Goal: Task Accomplishment & Management: Manage account settings

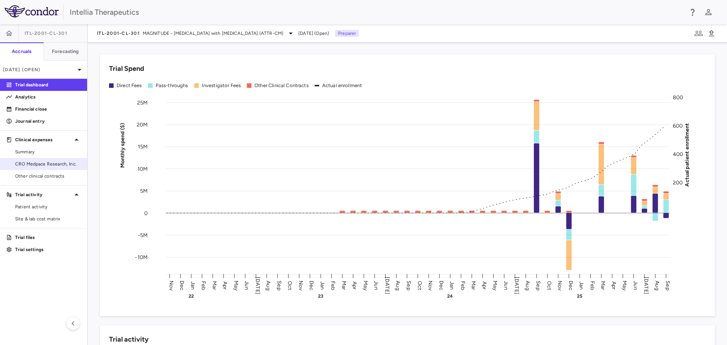
click at [39, 164] on span "CRO Medpace Research, Inc." at bounding box center [48, 164] width 66 height 7
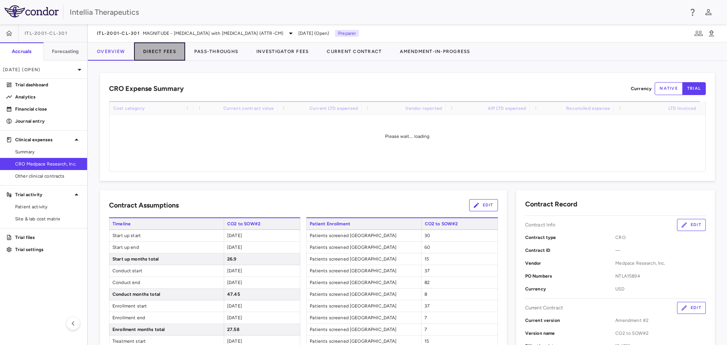
click at [176, 51] on button "Direct Fees" at bounding box center [159, 51] width 51 height 18
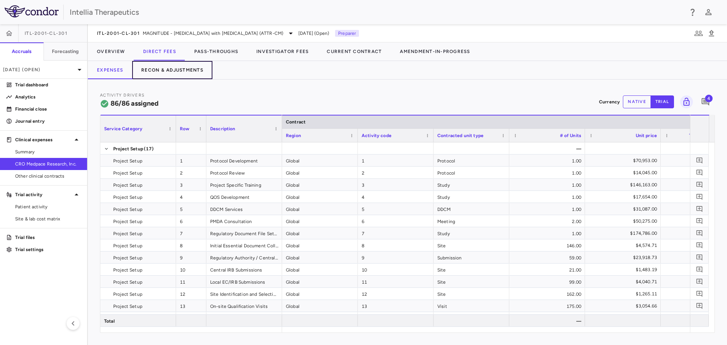
click at [181, 78] on button "Recon & Adjustments" at bounding box center [172, 70] width 80 height 18
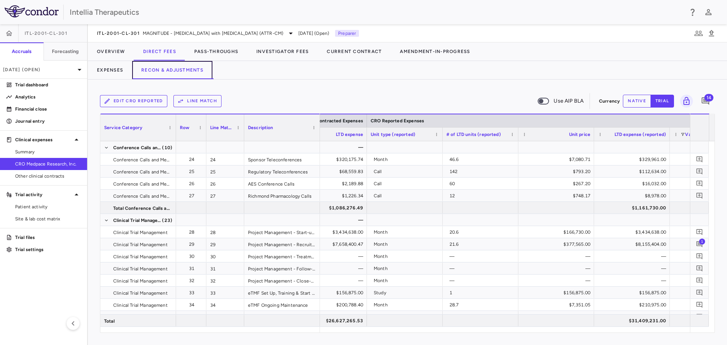
scroll to position [0, 925]
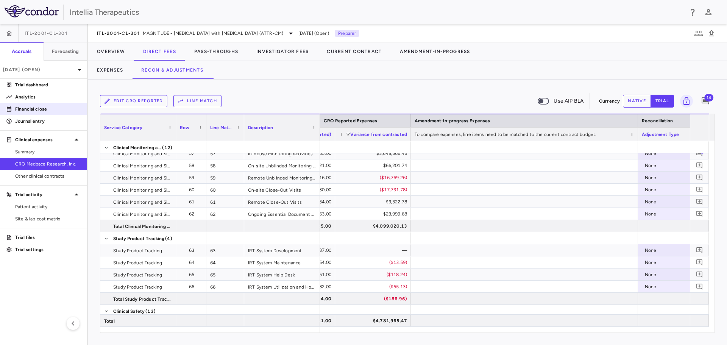
click at [57, 106] on p "Financial close" at bounding box center [48, 109] width 66 height 7
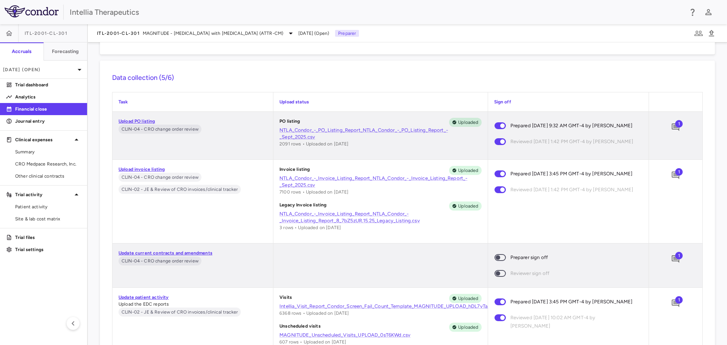
scroll to position [213, 0]
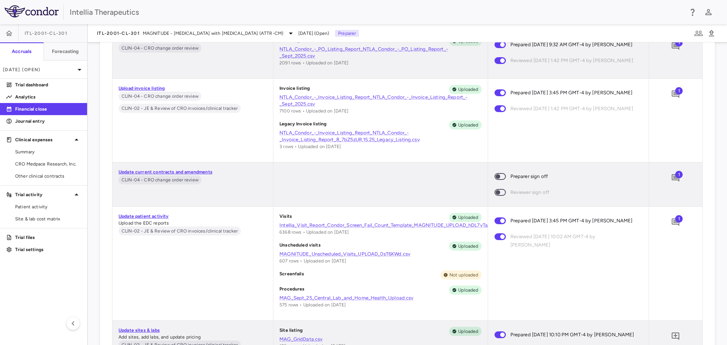
click at [492, 172] on span at bounding box center [500, 177] width 20 height 16
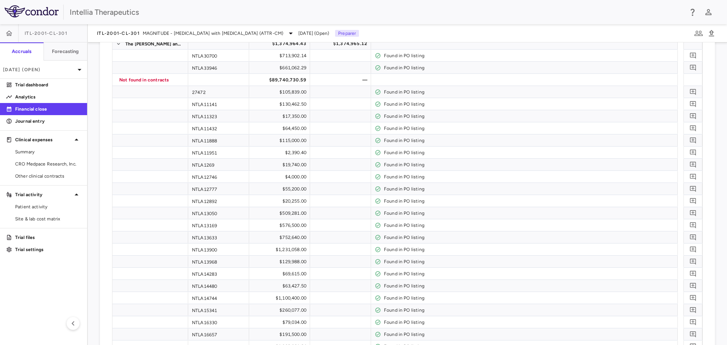
scroll to position [4229, 0]
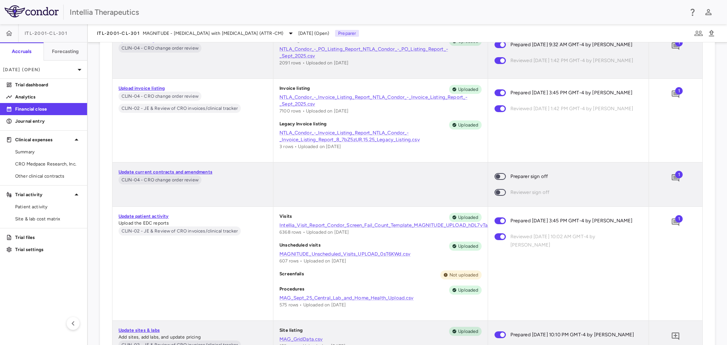
click at [502, 176] on span at bounding box center [500, 176] width 11 height 7
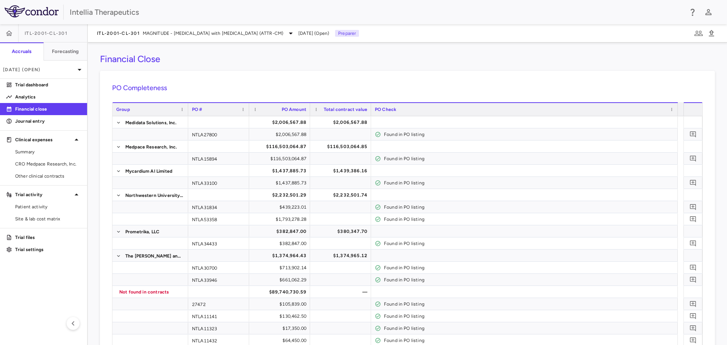
scroll to position [0, 0]
click at [17, 164] on span "CRO Medpace Research, Inc." at bounding box center [48, 164] width 66 height 7
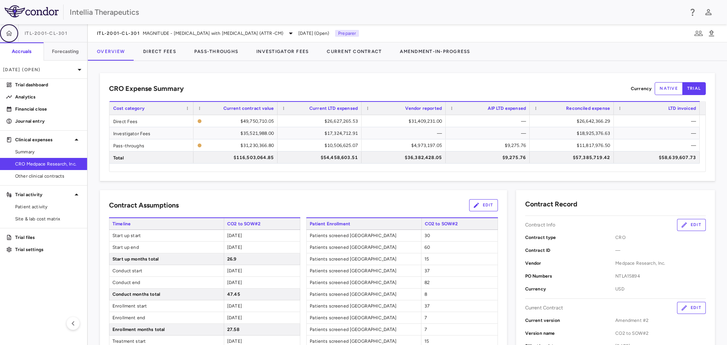
click at [14, 30] on button "button" at bounding box center [9, 33] width 18 height 18
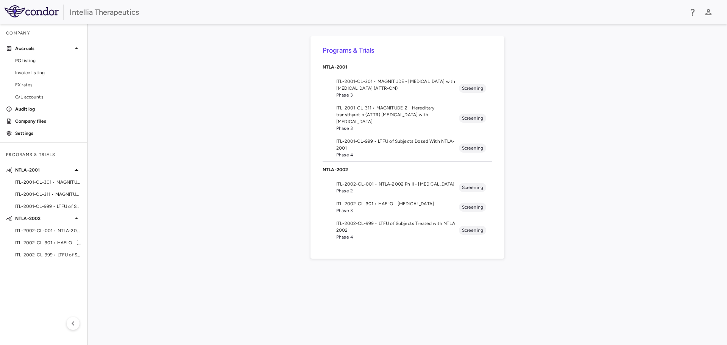
click at [395, 91] on span "ITL-2001-CL-301 • MAGNITUDE - [MEDICAL_DATA] with [MEDICAL_DATA] (ATTR-CM)" at bounding box center [397, 85] width 123 height 14
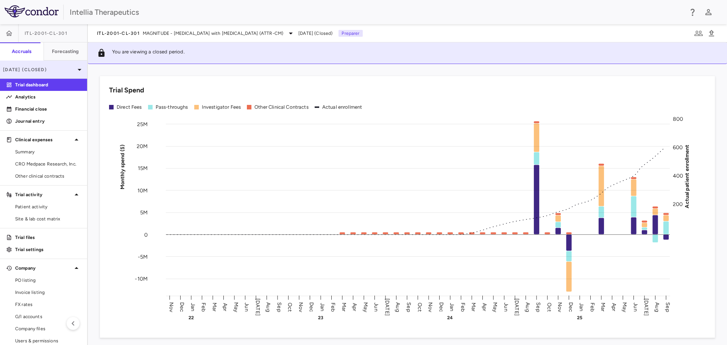
click at [52, 65] on div "[DATE] (Closed)" at bounding box center [43, 70] width 87 height 18
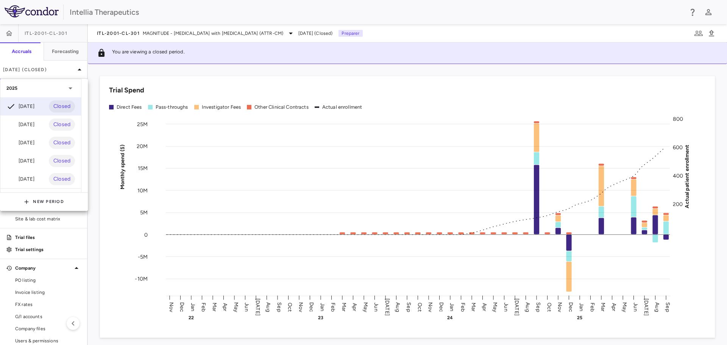
click at [407, 12] on div at bounding box center [363, 172] width 727 height 345
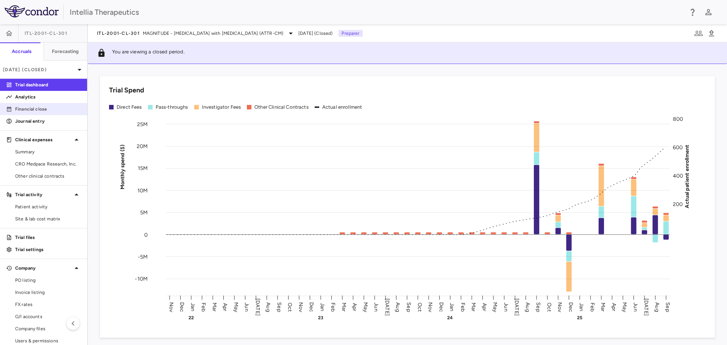
click at [54, 104] on link "Financial close" at bounding box center [43, 108] width 87 height 11
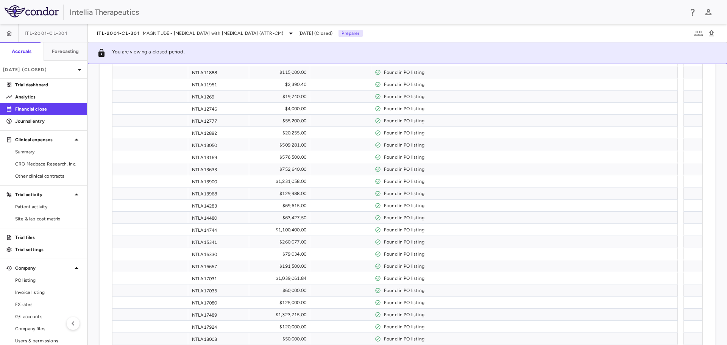
scroll to position [76, 0]
